Goal: Information Seeking & Learning: Check status

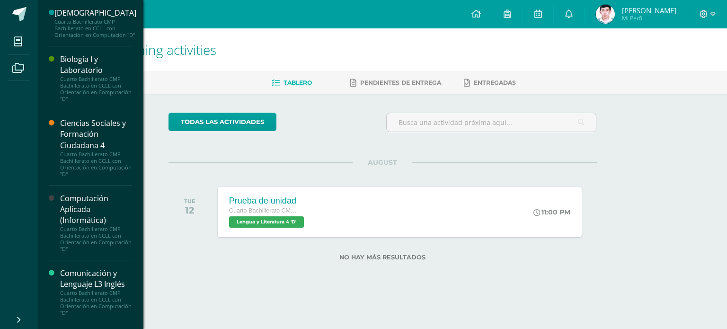
click at [93, 210] on div "Computación Aplicada (Informática)" at bounding box center [96, 209] width 72 height 33
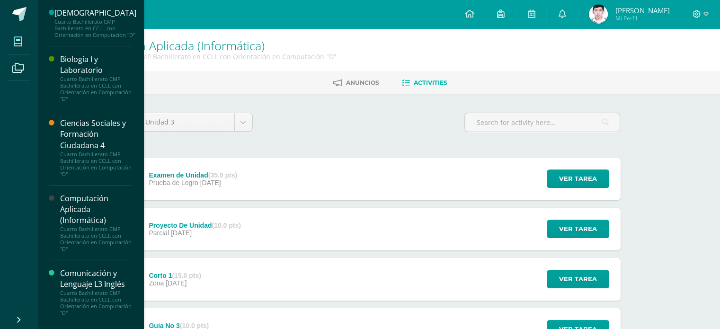
click at [10, 29] on link "My courses" at bounding box center [19, 41] width 23 height 26
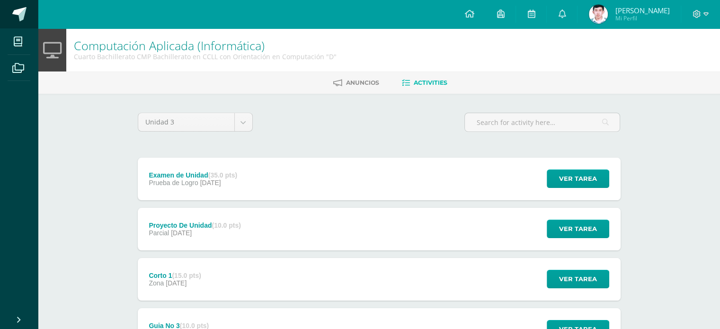
click at [18, 26] on link at bounding box center [19, 14] width 38 height 28
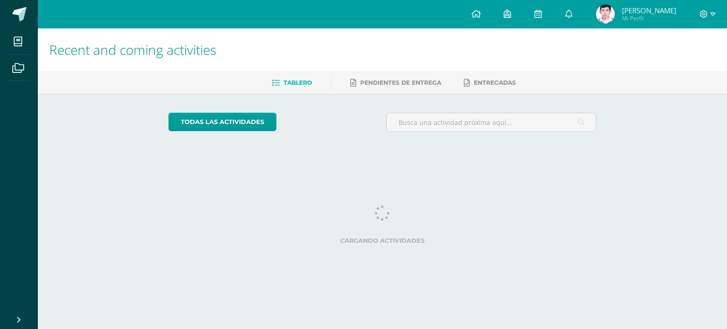
click at [641, 11] on span "[PERSON_NAME]" at bounding box center [649, 10] width 54 height 9
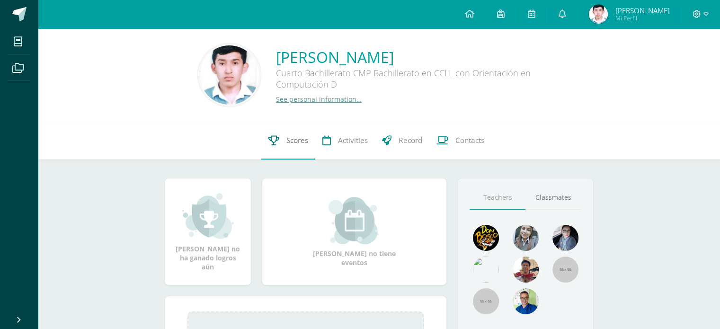
click at [273, 149] on link "Scores" at bounding box center [288, 141] width 54 height 38
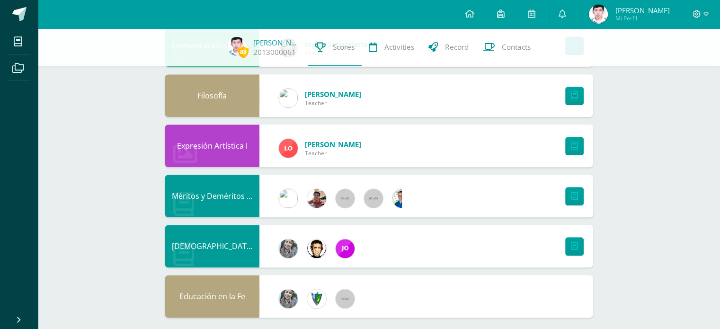
scroll to position [834, 0]
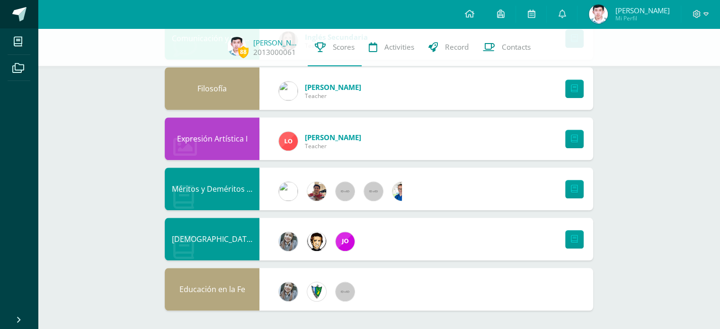
click at [19, 19] on span at bounding box center [19, 14] width 14 height 14
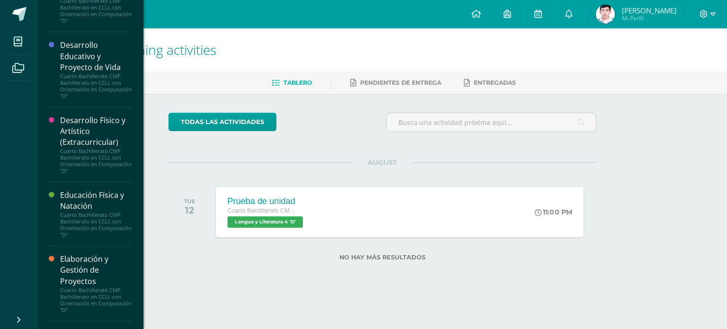
scroll to position [520, 0]
